Goal: Transaction & Acquisition: Purchase product/service

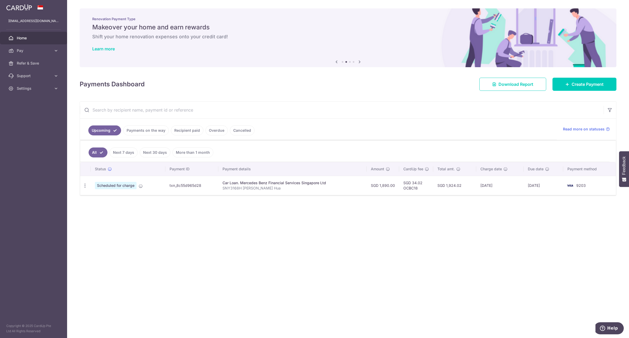
click at [158, 132] on link "Payments on the way" at bounding box center [146, 130] width 46 height 10
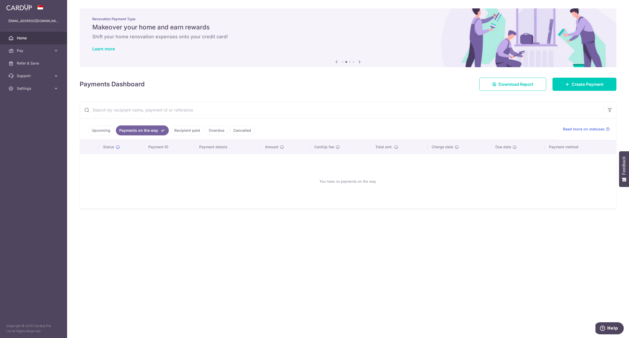
click at [191, 129] on link "Recipient paid" at bounding box center [187, 130] width 32 height 10
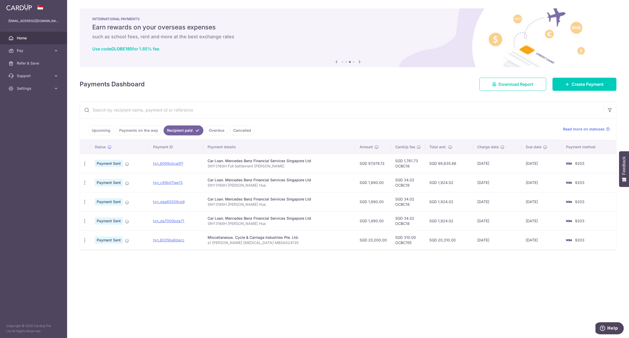
click at [99, 130] on link "Upcoming" at bounding box center [100, 130] width 25 height 10
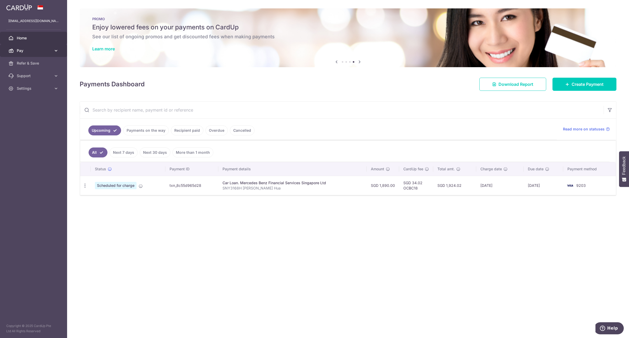
click at [27, 50] on span "Pay" at bounding box center [34, 50] width 35 height 5
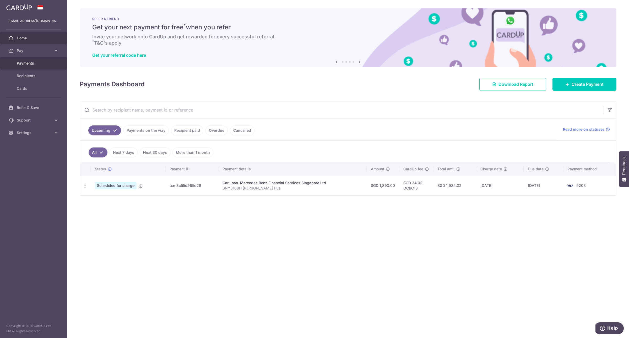
click at [32, 64] on span "Payments" at bounding box center [34, 63] width 35 height 5
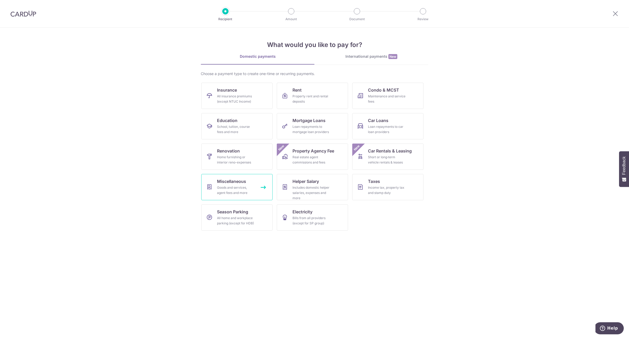
click at [241, 181] on span "Miscellaneous" at bounding box center [231, 181] width 29 height 6
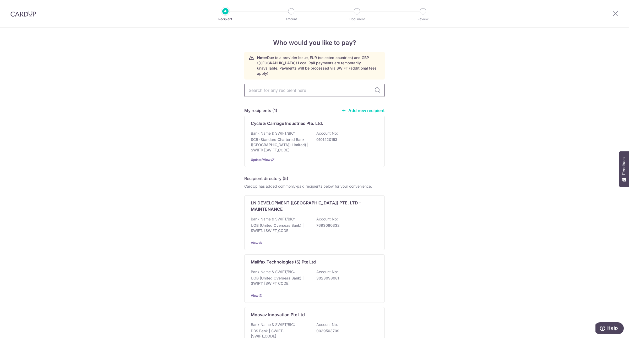
click at [316, 84] on input "text" at bounding box center [314, 90] width 140 height 13
type input "besp"
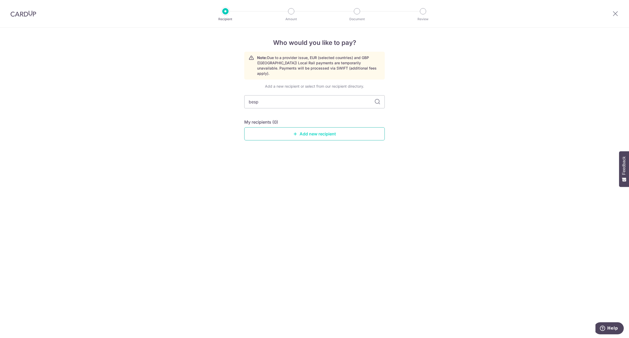
click at [311, 127] on link "Add new recipient" at bounding box center [314, 133] width 140 height 13
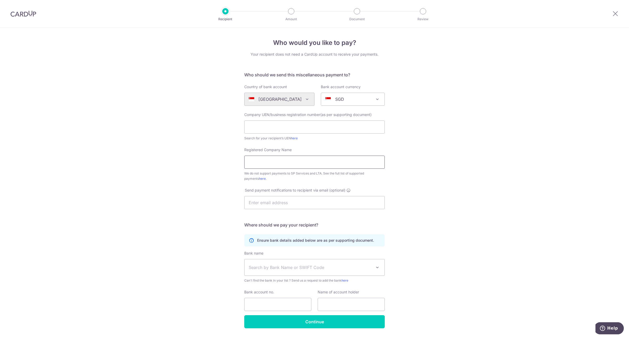
click at [315, 160] on input "Registered Company Name" at bounding box center [314, 161] width 140 height 13
paste input "Bespoke Habitat Forte Pte. Ltd."
click at [342, 160] on input "Bespoke Habitat Forte Pte. Ltd." at bounding box center [314, 161] width 140 height 13
type input "Bespoke Habitat Forte Pte. Ltd."
click at [343, 298] on input "text" at bounding box center [351, 303] width 67 height 13
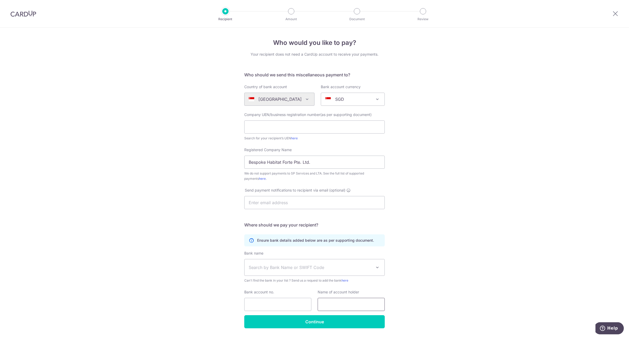
paste input "Bespoke Habitat Forte Pte. Ltd."
type input "Bespoke Habitat Forte Pte. Ltd."
click at [474, 249] on div "Who would you like to pay? Your recipient does not need a CardUp account to rec…" at bounding box center [314, 190] width 629 height 325
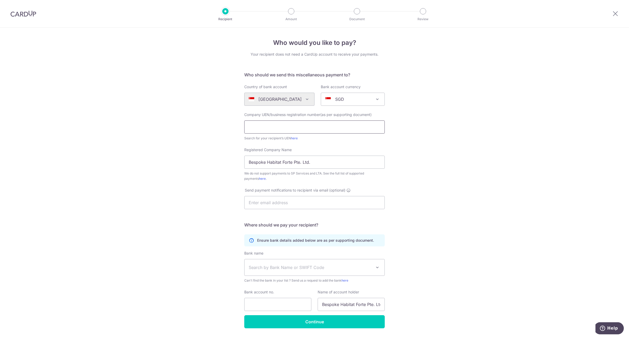
click at [275, 127] on input "text" at bounding box center [314, 126] width 140 height 13
paste input "202345178E"
type input "202345178E"
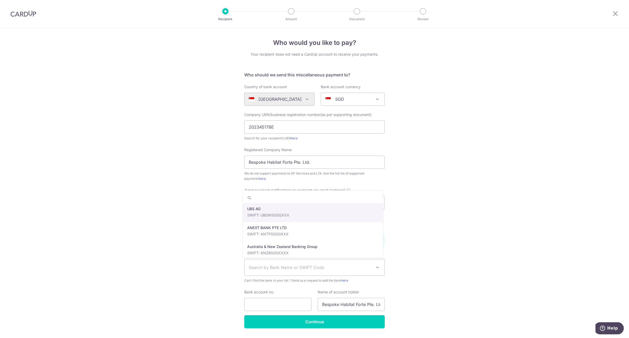
click at [281, 269] on span "Search by Bank Name or SWIFT Code" at bounding box center [310, 267] width 123 height 6
type input "uni"
select select "18"
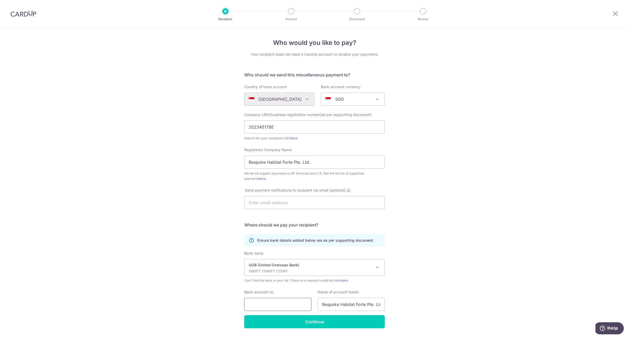
click at [282, 302] on input "Bank account no." at bounding box center [277, 303] width 67 height 13
paste input "7723441092"
type input "7723441092"
click at [301, 320] on input "Continue" at bounding box center [314, 321] width 140 height 13
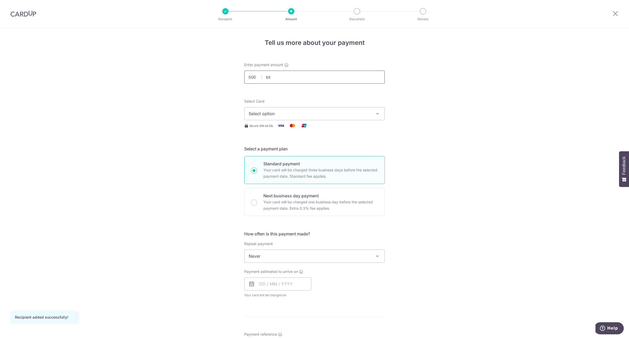
type input "6"
type input "820.00"
click at [350, 95] on form "Enter payment amount SGD 820.00 820.00 Recipient added successfully! Select Car…" at bounding box center [314, 269] width 140 height 415
click at [319, 113] on span "Select option" at bounding box center [310, 113] width 122 height 6
click at [285, 124] on link "Add credit card" at bounding box center [315, 127] width 140 height 9
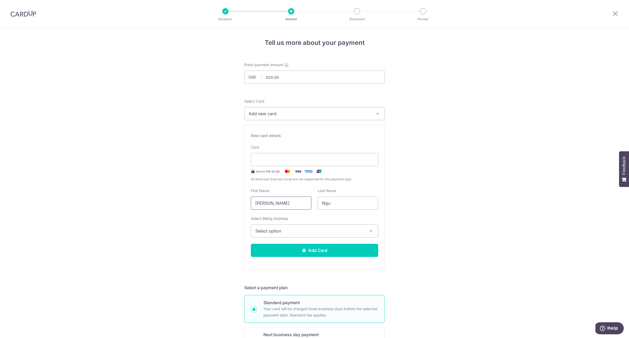
click at [298, 208] on input "Kuang Hua" at bounding box center [281, 202] width 61 height 13
type input "K"
type input "Choo"
drag, startPoint x: 341, startPoint y: 208, endPoint x: 297, endPoint y: 202, distance: 45.3
click at [297, 202] on div "First Name Choo Last Name Ngu" at bounding box center [315, 198] width 134 height 21
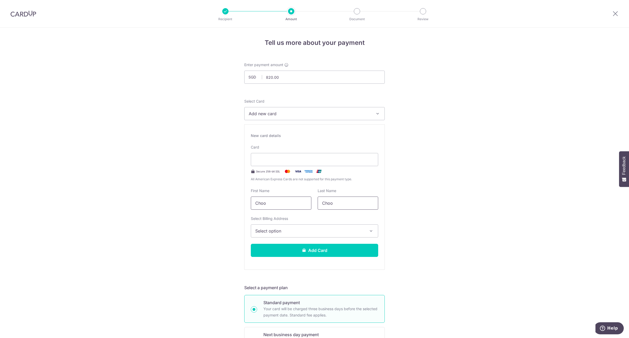
type input "Choo"
drag, startPoint x: 293, startPoint y: 202, endPoint x: 107, endPoint y: 178, distance: 186.9
click at [107, 178] on div "Tell us more about your payment Enter payment amount SGD 820.00 820.00 Recipien…" at bounding box center [314, 334] width 629 height 613
type input "KAREN"
drag, startPoint x: 343, startPoint y: 203, endPoint x: 216, endPoint y: 176, distance: 129.1
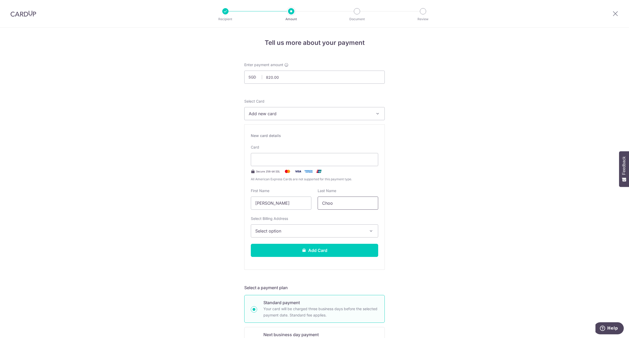
click at [216, 176] on div "Tell us more about your payment Enter payment amount SGD 820.00 820.00 Recipien…" at bounding box center [314, 334] width 629 height 613
type input "CHOO"
click at [281, 232] on span "Select option" at bounding box center [309, 230] width 109 height 6
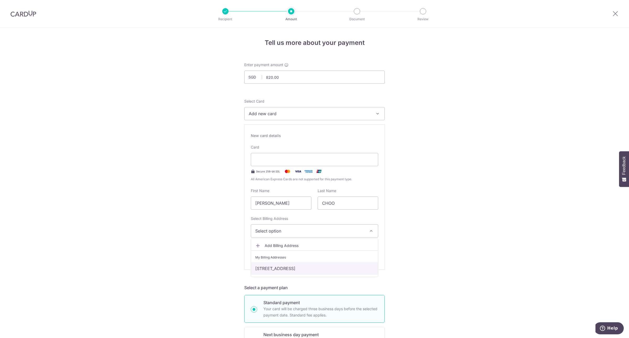
click at [341, 267] on link "36 Bloxhome Drive, Singapore, Singapore-559731" at bounding box center [314, 268] width 127 height 13
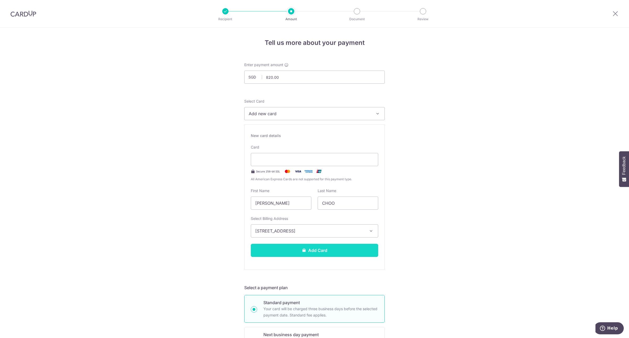
click at [346, 248] on button "Add Card" at bounding box center [314, 249] width 127 height 13
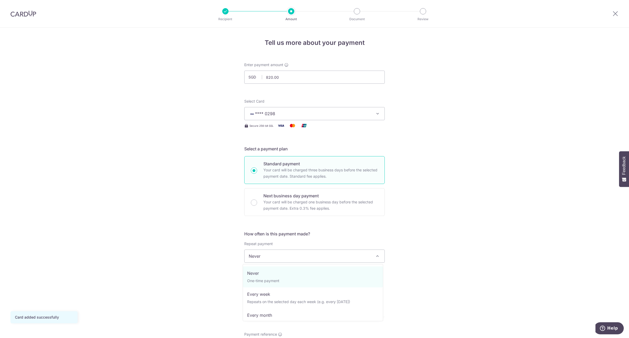
click at [308, 256] on span "Never" at bounding box center [315, 255] width 140 height 13
select select "2"
click at [267, 285] on input "text" at bounding box center [277, 283] width 67 height 13
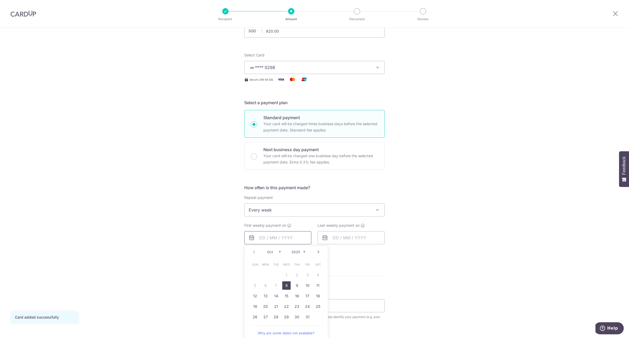
scroll to position [56, 0]
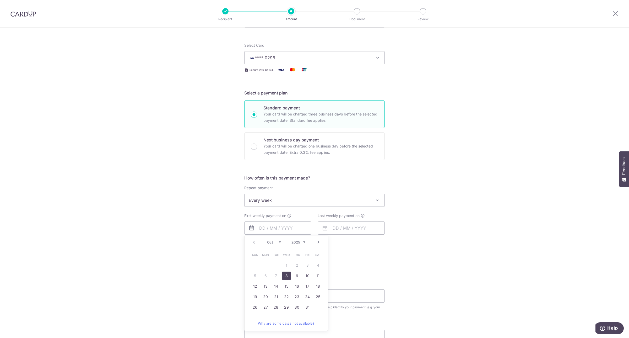
click at [285, 278] on link "8" at bounding box center [286, 275] width 8 height 8
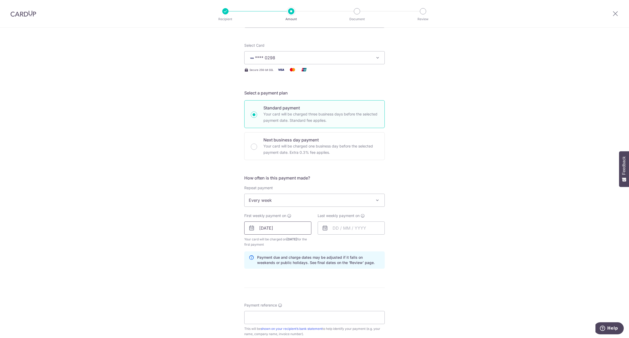
click at [294, 230] on input "08/10/2025" at bounding box center [277, 227] width 67 height 13
click at [295, 275] on link "9" at bounding box center [297, 275] width 8 height 8
click at [302, 231] on input "09/10/2025" at bounding box center [277, 227] width 67 height 13
click at [264, 288] on link "13" at bounding box center [265, 286] width 8 height 8
click at [290, 234] on input "13/10/2025" at bounding box center [277, 227] width 67 height 13
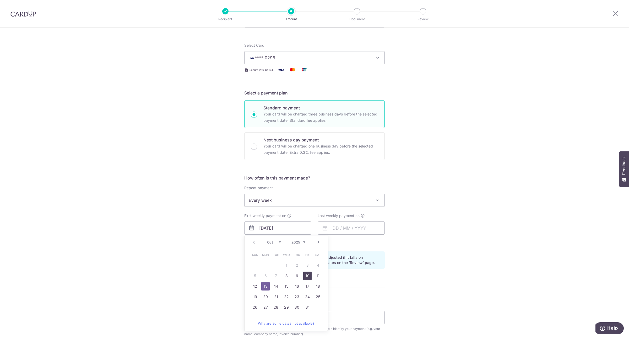
click at [307, 274] on link "10" at bounding box center [307, 275] width 8 height 8
type input "[DATE]"
click at [343, 228] on input "text" at bounding box center [351, 227] width 67 height 13
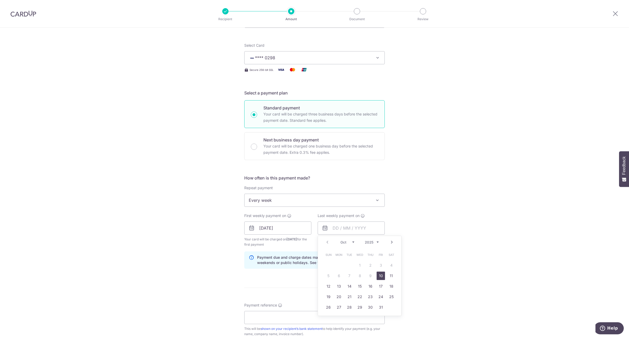
click at [378, 275] on link "10" at bounding box center [381, 275] width 8 height 8
click at [366, 231] on input "10/10/2025" at bounding box center [351, 227] width 67 height 13
click at [349, 242] on select "Oct Nov Dec" at bounding box center [347, 242] width 14 height 4
click at [359, 307] on link "31" at bounding box center [360, 307] width 8 height 8
click at [423, 256] on div "Tell us more about your payment Enter payment amount SGD 820.00 820.00 Card add…" at bounding box center [314, 222] width 629 height 501
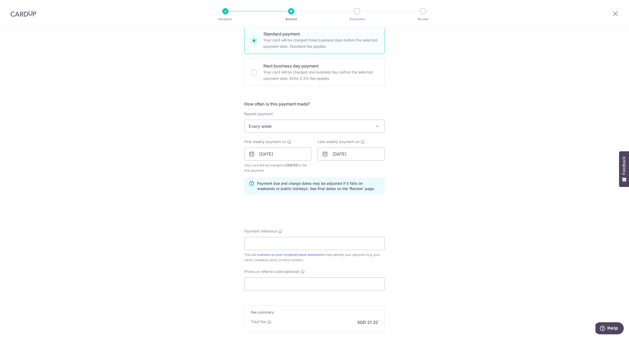
scroll to position [191, 0]
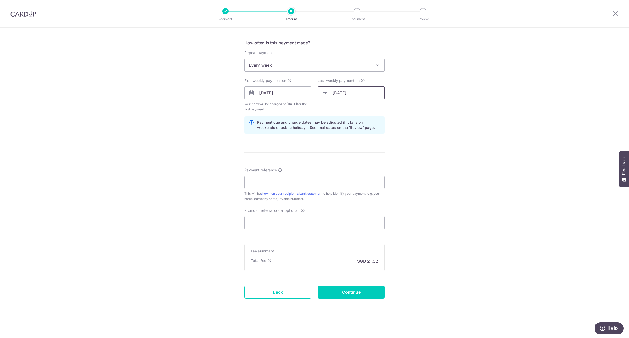
click at [355, 91] on input "31/12/2025" at bounding box center [351, 92] width 67 height 13
click at [375, 105] on select "2025 2026 2027 2028 2029 2030 2031 2032 2033 2034 2035" at bounding box center [372, 107] width 14 height 4
click at [369, 151] on link "17" at bounding box center [370, 151] width 8 height 8
type input "17/12/2026"
click at [303, 184] on input "Payment reference" at bounding box center [314, 182] width 140 height 13
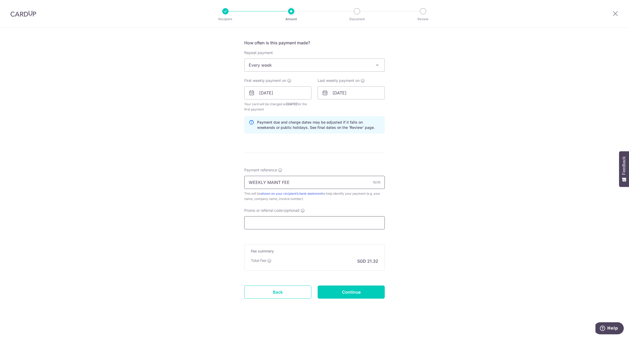
type input "WEEKLY MAINT FEE"
click at [287, 220] on input "Promo or referral code (optional)" at bounding box center [314, 222] width 140 height 13
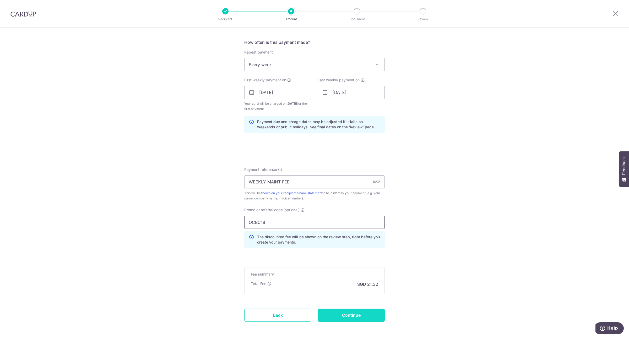
type input "OCBC18"
click at [369, 317] on input "Continue" at bounding box center [351, 314] width 67 height 13
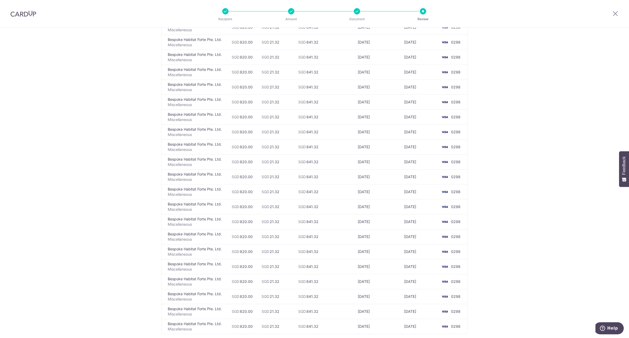
scroll to position [767, 0]
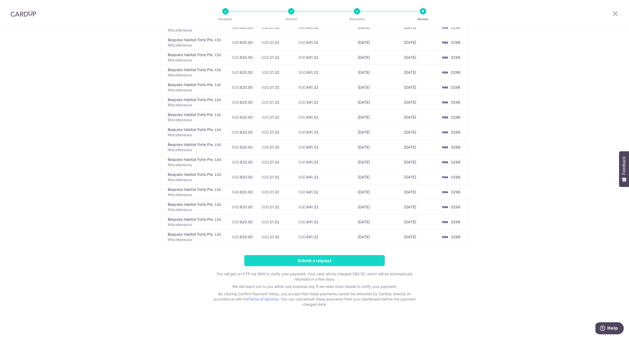
click at [307, 263] on input "Submit a request" at bounding box center [314, 260] width 140 height 11
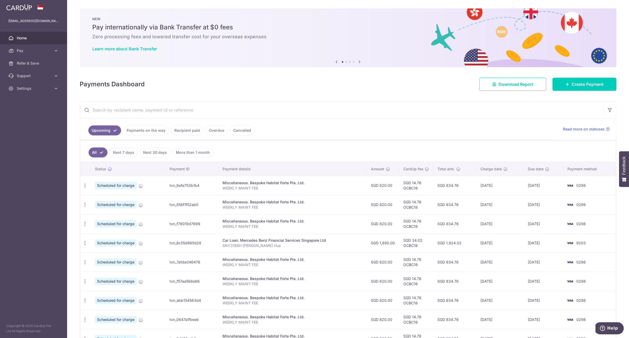
scroll to position [69, 0]
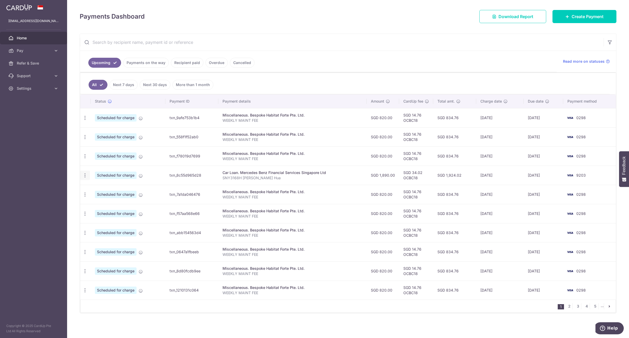
click at [86, 173] on icon "button" at bounding box center [85, 175] width 6 height 6
click at [111, 202] on span "Cancel payment" at bounding box center [112, 202] width 35 height 6
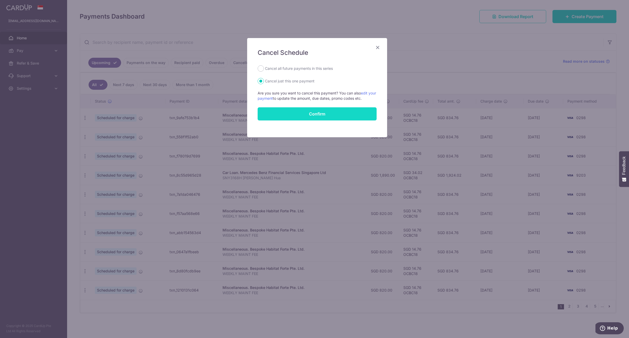
click at [326, 113] on button "Confirm" at bounding box center [317, 113] width 119 height 13
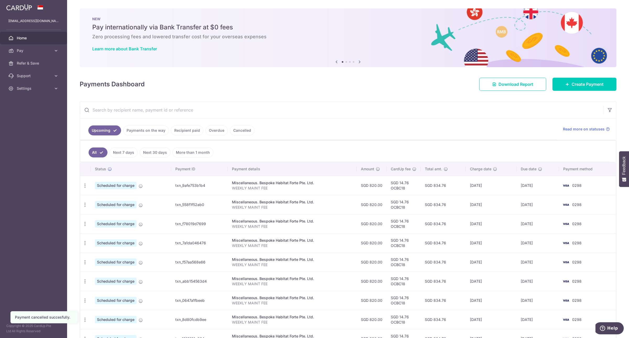
drag, startPoint x: 0, startPoint y: 0, endPoint x: 326, endPoint y: 113, distance: 344.9
click at [326, 113] on input "text" at bounding box center [342, 109] width 524 height 17
click at [341, 139] on ul "Upcoming Payments on the way Recipient paid Overdue Cancelled" at bounding box center [318, 128] width 477 height 21
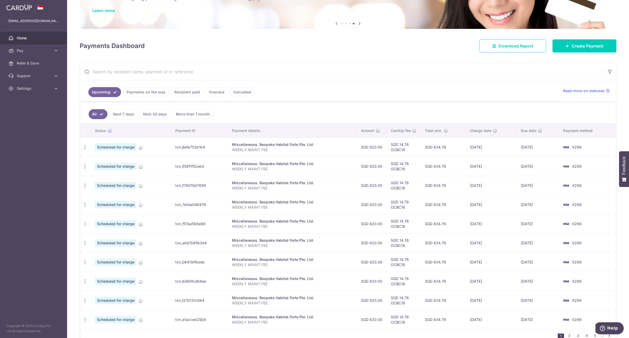
scroll to position [69, 0]
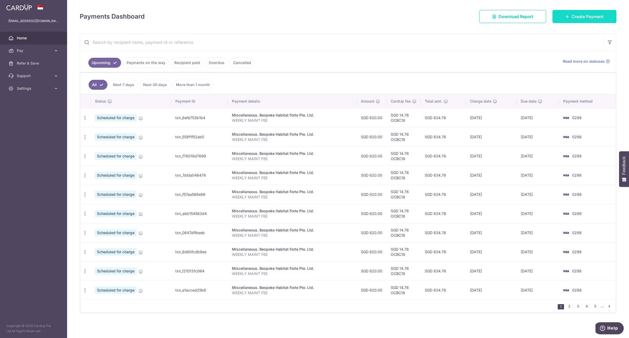
click at [591, 13] on span "Create Payment" at bounding box center [588, 16] width 32 height 6
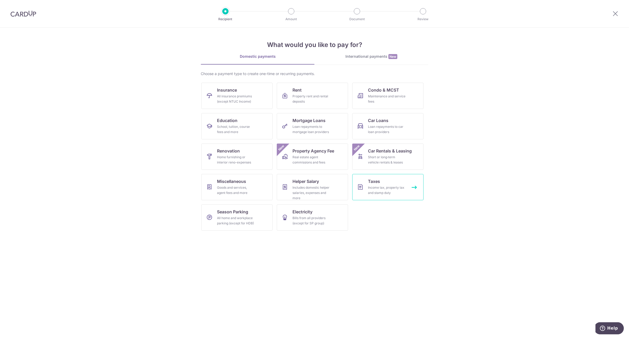
click at [388, 192] on div "Income tax, property tax and stamp duty" at bounding box center [387, 190] width 38 height 10
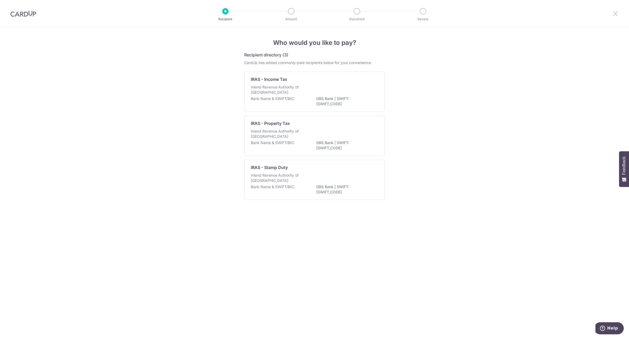
click at [616, 12] on icon at bounding box center [615, 13] width 6 height 7
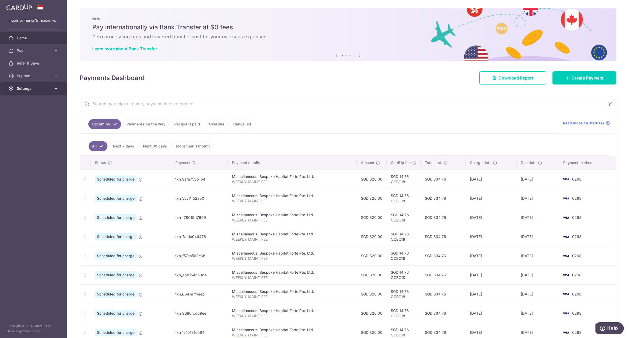
click at [11, 88] on icon at bounding box center [10, 88] width 5 height 5
click at [20, 114] on span "Logout" at bounding box center [34, 113] width 35 height 5
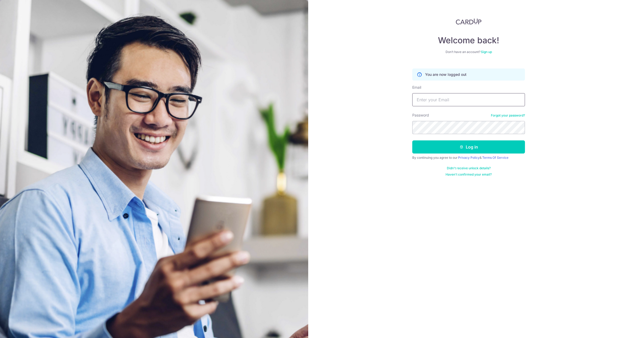
click at [467, 106] on input "Email" at bounding box center [468, 99] width 113 height 13
type input "[EMAIL_ADDRESS][DOMAIN_NAME]"
click at [465, 145] on button "Log in" at bounding box center [468, 146] width 113 height 13
